Goal: Information Seeking & Learning: Learn about a topic

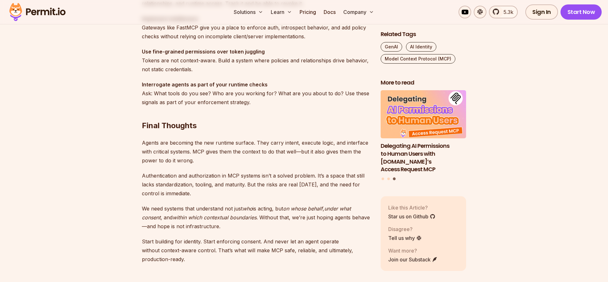
scroll to position [1962, 0]
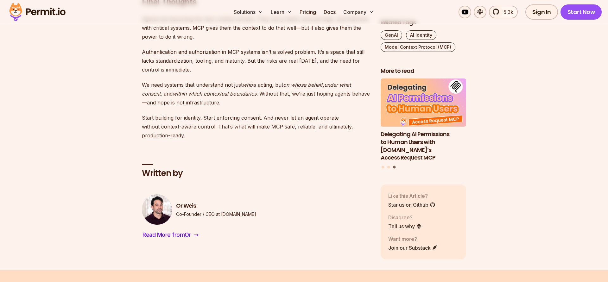
scroll to position [2037, 0]
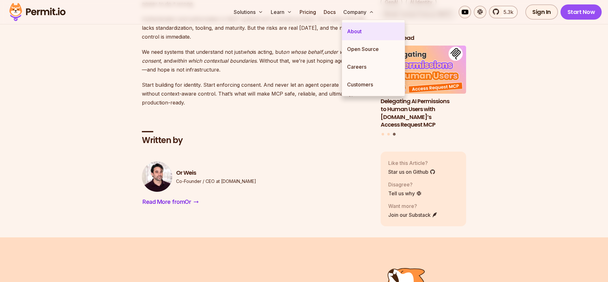
click at [357, 33] on link "About" at bounding box center [373, 31] width 63 height 18
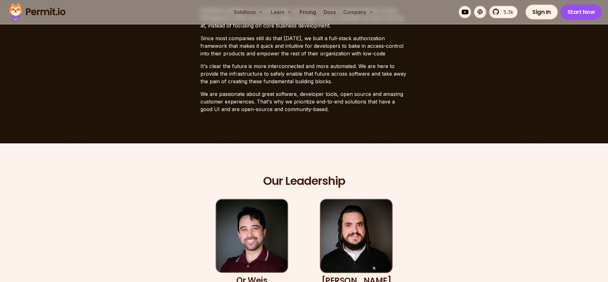
scroll to position [267, 0]
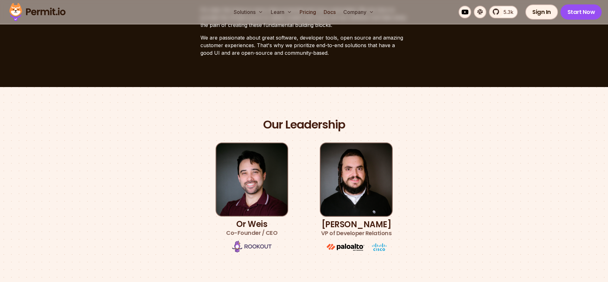
click at [478, 188] on div "Our Leadership Or [PERSON_NAME] Co-Founder / CEO [PERSON_NAME] VP of Developer …" at bounding box center [303, 185] width 443 height 136
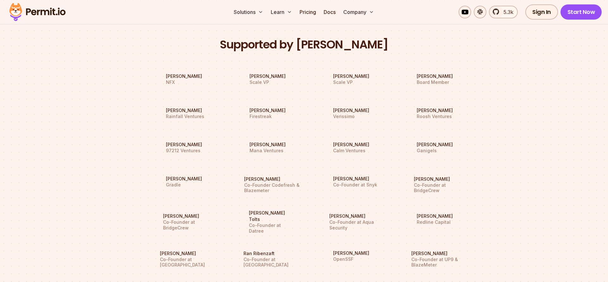
scroll to position [568, 0]
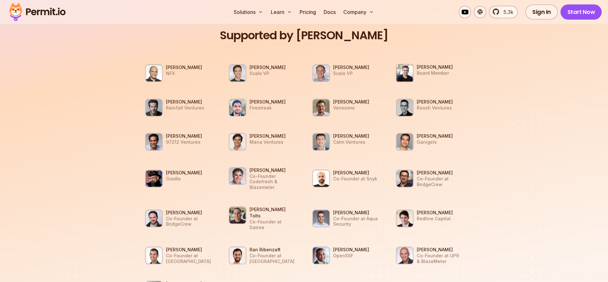
click at [517, 174] on section "Supported by Dev Leaders [PERSON_NAME] NFX [PERSON_NAME] Scale VP [PERSON_NAME]…" at bounding box center [304, 180] width 608 height 395
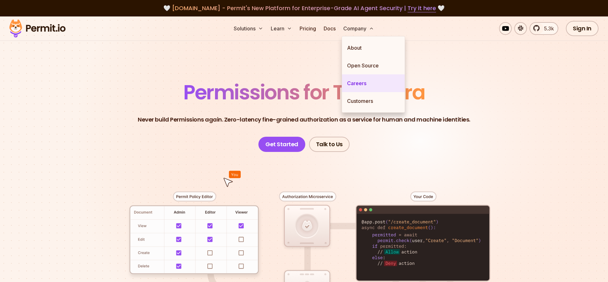
click at [365, 85] on link "Careers" at bounding box center [373, 83] width 63 height 18
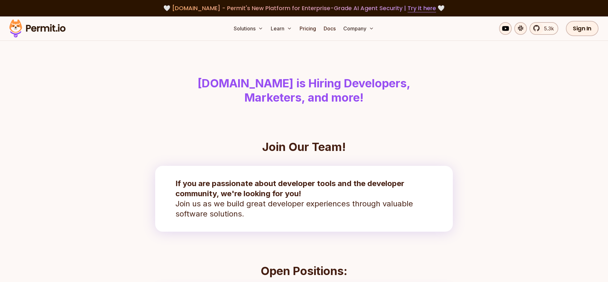
click at [467, 163] on section "Join Our Team! If you are passionate about developer tools and the developer co…" at bounding box center [303, 199] width 405 height 116
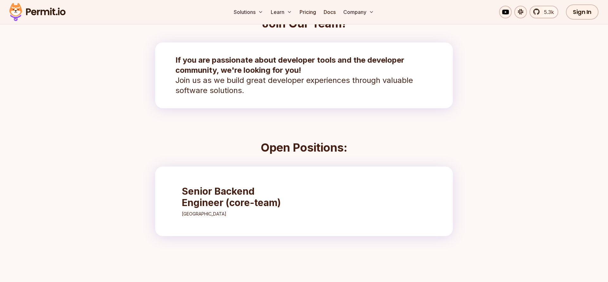
scroll to position [188, 0]
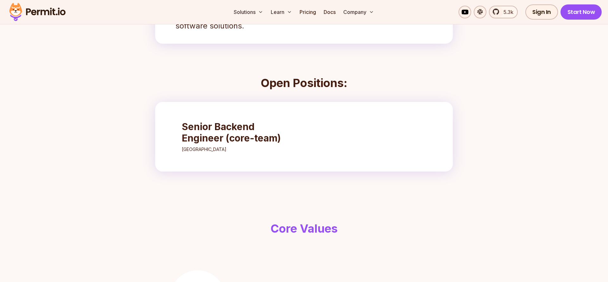
click at [452, 182] on section "Open Positions: Senior Backend Engineer (core-team) [GEOGRAPHIC_DATA]" at bounding box center [303, 133] width 405 height 128
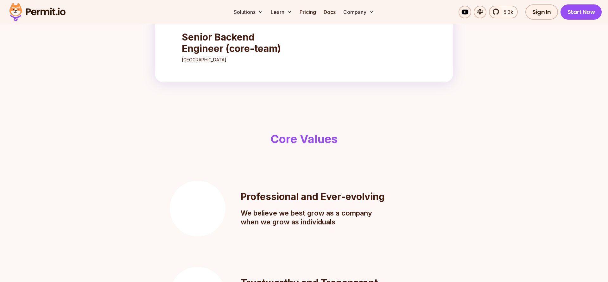
scroll to position [273, 0]
